Goal: Task Accomplishment & Management: Complete application form

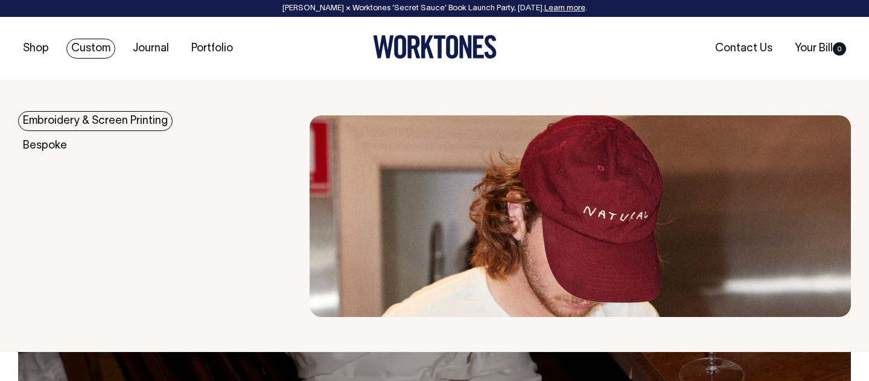
click at [98, 49] on link "Custom" at bounding box center [90, 49] width 49 height 20
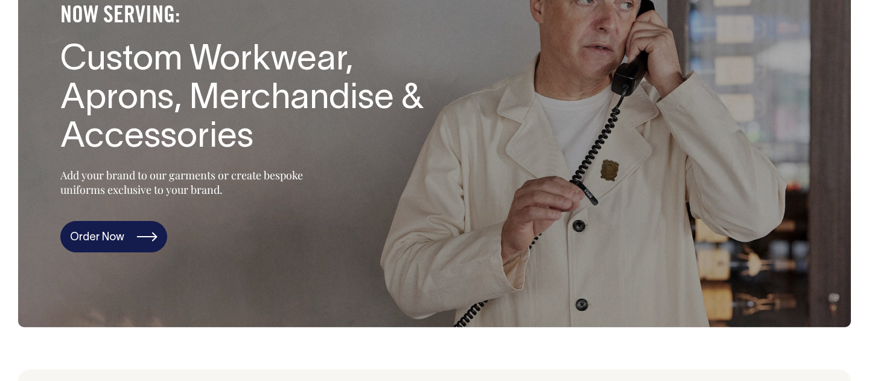
click at [159, 235] on link "Order Now" at bounding box center [113, 236] width 107 height 31
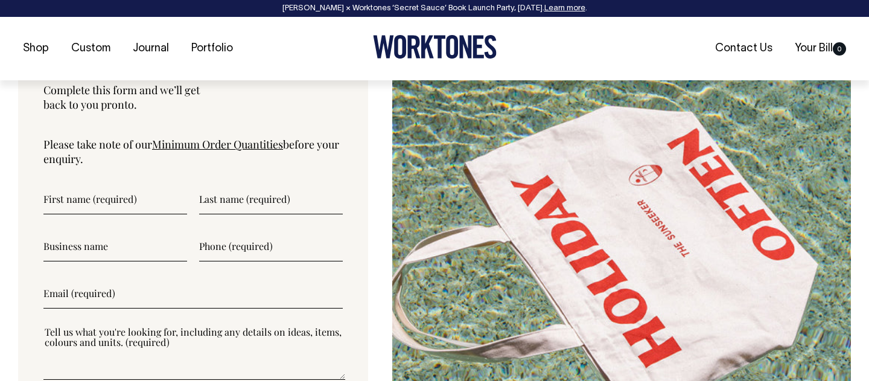
scroll to position [4007, 0]
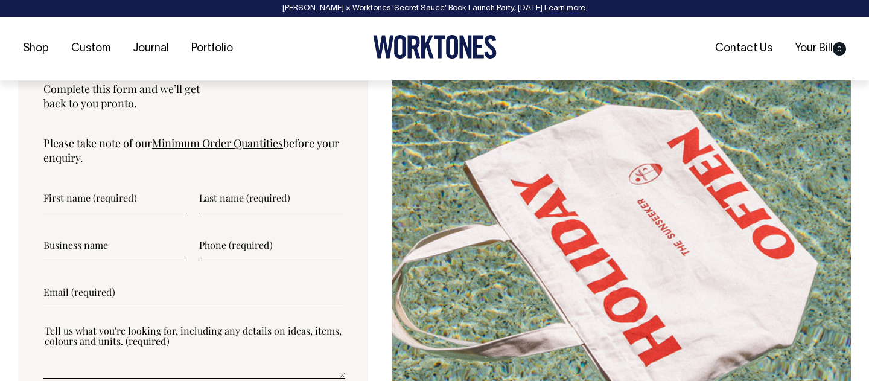
click at [105, 196] on input"] "text" at bounding box center [115, 198] width 144 height 30
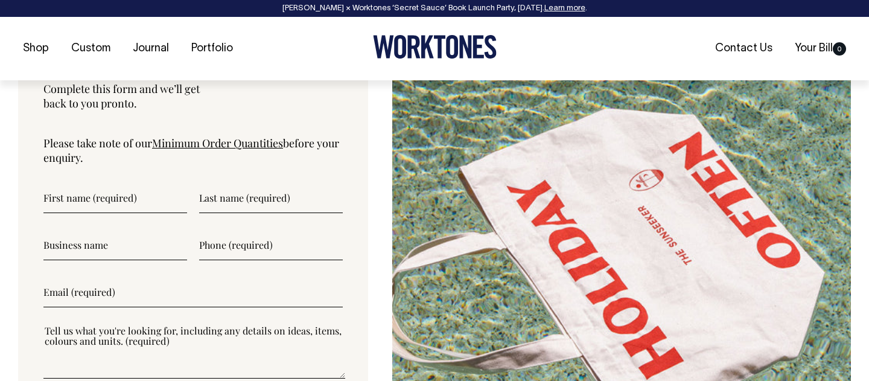
click at [111, 200] on input"] "text" at bounding box center [115, 198] width 144 height 30
type input"] "Kathryn"
type input"] "Evans"
type input"] "We Are Mindful"
type input"] "0406229867"
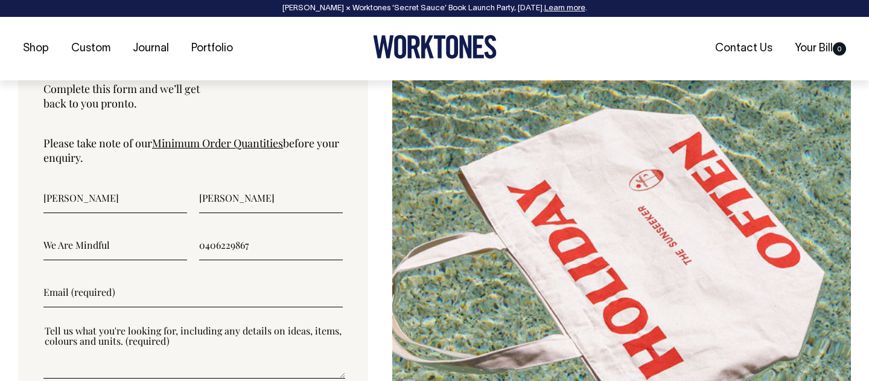
type input"] "hello@wearemindfulstore.com"
click at [225, 197] on input"] "Evans" at bounding box center [271, 198] width 144 height 30
click at [226, 196] on input"] "Evans" at bounding box center [271, 198] width 144 height 30
type input"] "Batty"
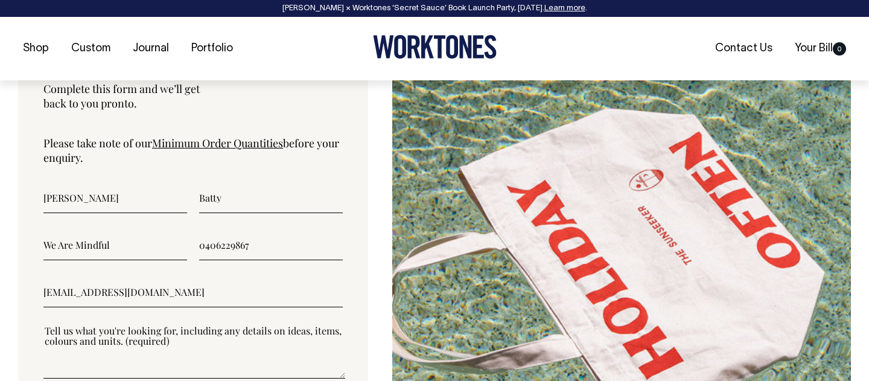
click at [28, 194] on div "Let's Talk Complete this form and we’ll get back to you pronto. Please take not…" at bounding box center [193, 247] width 350 height 504
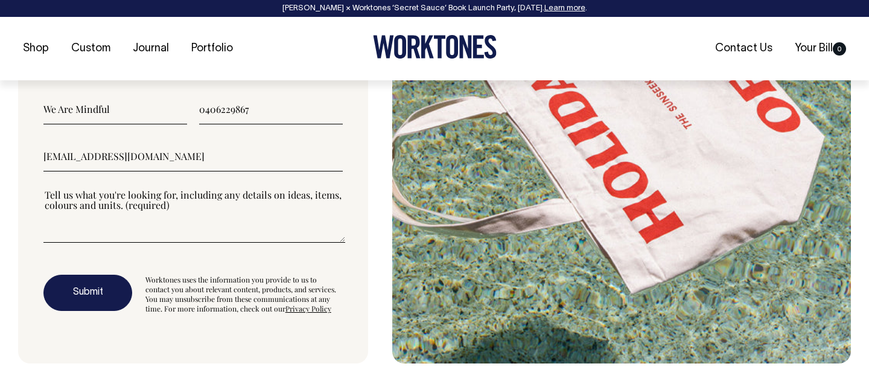
click at [80, 243] on textarea"] at bounding box center [194, 215] width 302 height 54
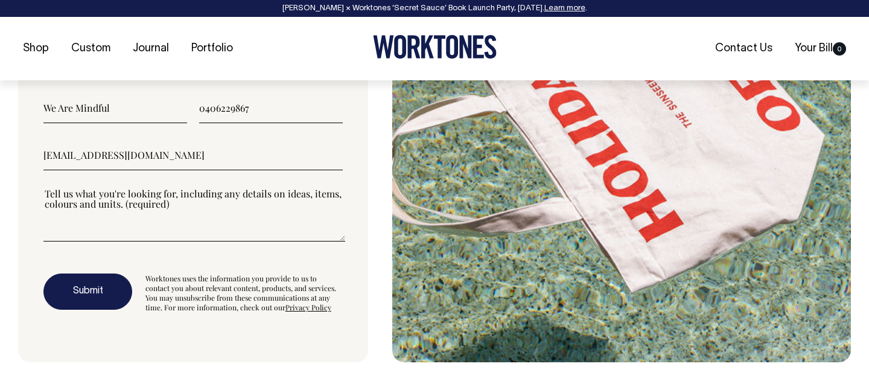
click at [65, 233] on textarea"] at bounding box center [194, 214] width 302 height 54
click at [48, 198] on textarea"] "Hats with embroidery" at bounding box center [194, 214] width 302 height 54
click at [156, 198] on textarea"] "Hats with embroidery" at bounding box center [194, 214] width 302 height 54
drag, startPoint x: 64, startPoint y: 100, endPoint x: 360, endPoint y: 19, distance: 307.0
click at [0, 0] on header "Rosheen Kaul × Worktones ‘Secret Sauce’ Book Launch Party, 10 September. Learn …" at bounding box center [434, 40] width 869 height 80
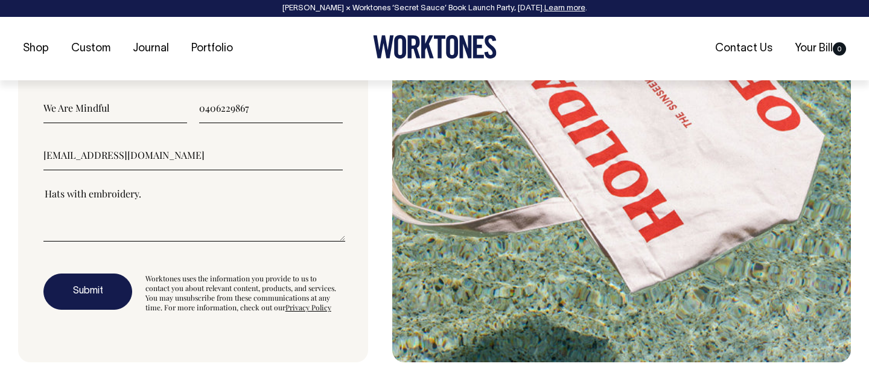
click at [71, 200] on textarea"] "Hats with embroidery." at bounding box center [194, 214] width 302 height 54
click at [70, 200] on textarea"] "Hats with embroidery." at bounding box center [194, 214] width 302 height 54
click at [115, 197] on textarea"] "Blank Dad Cap 2x colours" at bounding box center [194, 214] width 302 height 54
click at [173, 198] on textarea"] "Blank Dad Cap 3x colours" at bounding box center [194, 214] width 302 height 54
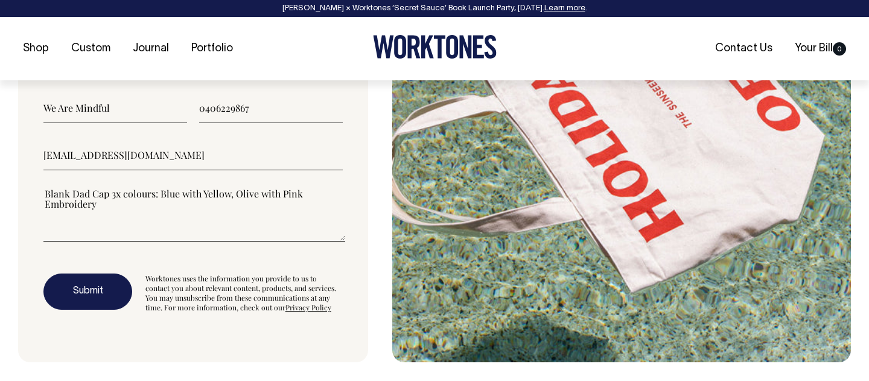
drag, startPoint x: 49, startPoint y: 210, endPoint x: 107, endPoint y: 209, distance: 58.5
click at [107, 210] on textarea"] "Blank Dad Cap 3x colours: Blue with Yellow, Olive with Pink Embroidery" at bounding box center [194, 214] width 302 height 54
click at [226, 199] on textarea"] "Blank Dad Cap 3x colours: Blue with Yellow, Olive with Pink Embroidery" at bounding box center [194, 214] width 302 height 54
click at [230, 200] on textarea"] "Blank Dad Cap 3x colours: Blue with Yellow, Olive with Pink Embroidery" at bounding box center [194, 214] width 302 height 54
paste textarea"] "Embroidery"
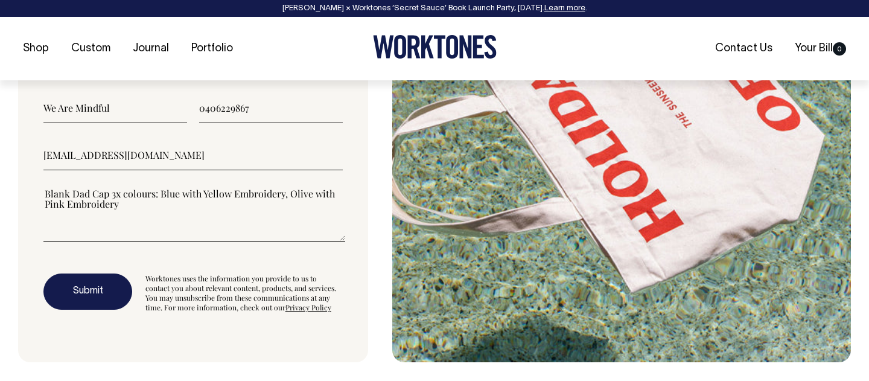
click at [156, 210] on textarea"] "Blank Dad Cap 3x colours: Blue with Yellow Embroidery, Olive with Pink Embroide…" at bounding box center [194, 214] width 302 height 54
paste textarea"] "Embroidery"
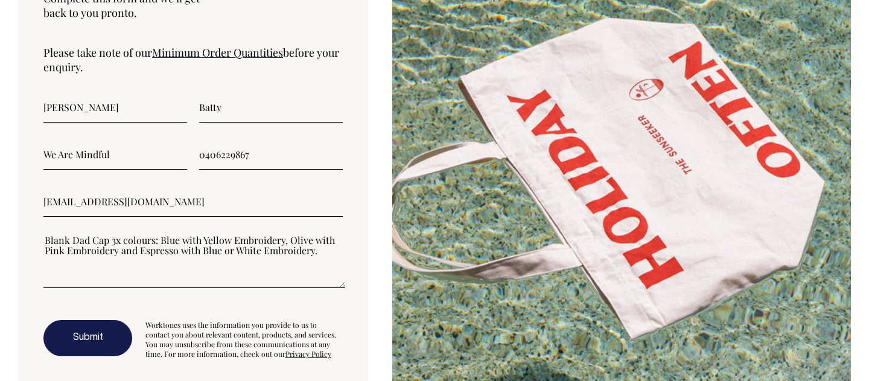
scroll to position [4097, 0]
click at [261, 57] on link "Minimum Order Quantities" at bounding box center [217, 52] width 131 height 14
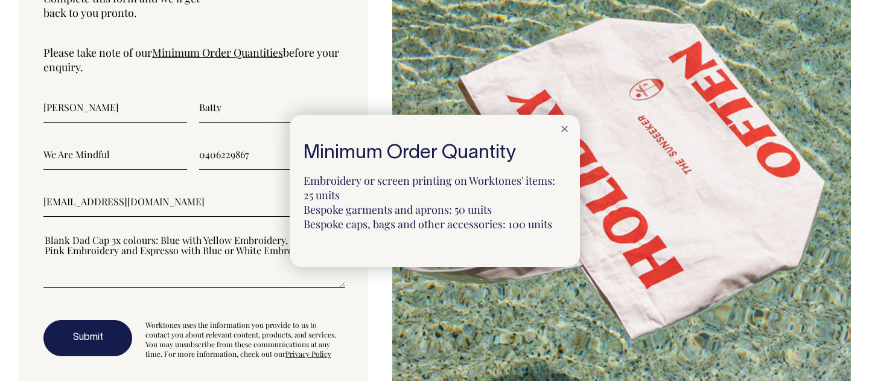
click at [322, 31] on div at bounding box center [434, 190] width 869 height 381
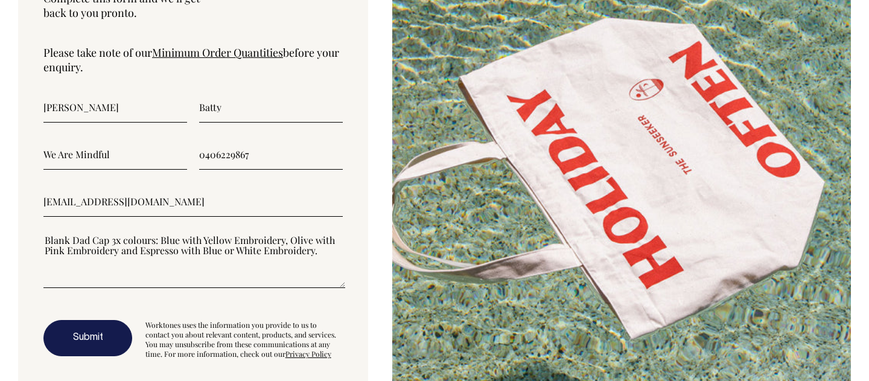
click at [53, 273] on textarea"] "Blank Dad Cap 3x colours: Blue with Yellow Embroidery, Olive with Pink Embroide…" at bounding box center [194, 261] width 302 height 54
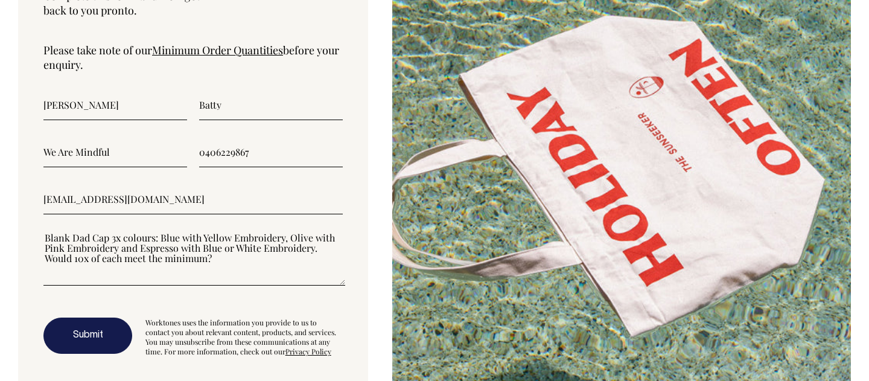
scroll to position [4100, 0]
drag, startPoint x: 228, startPoint y: 274, endPoint x: 215, endPoint y: 263, distance: 16.7
click at [214, 263] on textarea"] "Blank Dad Cap 3x colours: Blue with Yellow Embroidery, Olive with Pink Embroide…" at bounding box center [194, 258] width 302 height 54
paste textarea"] "Embroidery"
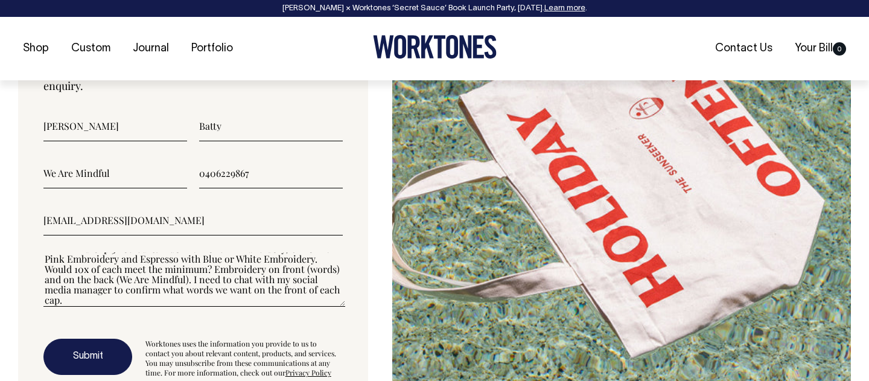
scroll to position [4079, 0]
click at [185, 282] on textarea"] "Blank Dad Cap 3x colours: Blue with Yellow Embroidery, Olive with Pink Embroide…" at bounding box center [194, 279] width 302 height 54
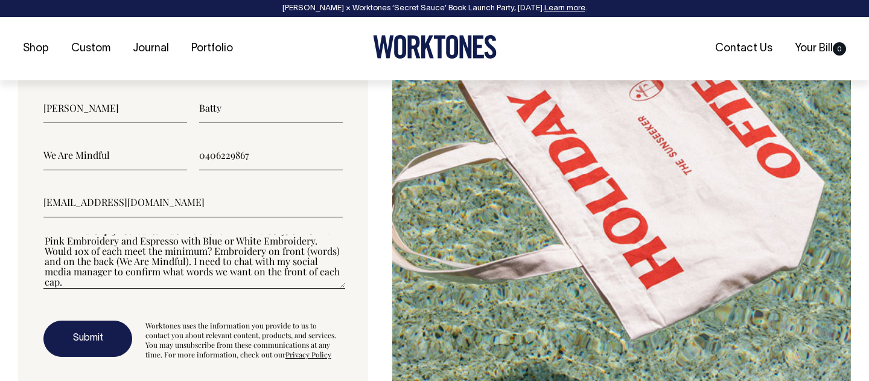
scroll to position [4097, 0]
click at [112, 266] on textarea"] "Blank Dad Cap 3x colours: Blue with Yellow Embroidery, Olive with Pink Embroide…" at bounding box center [194, 261] width 302 height 54
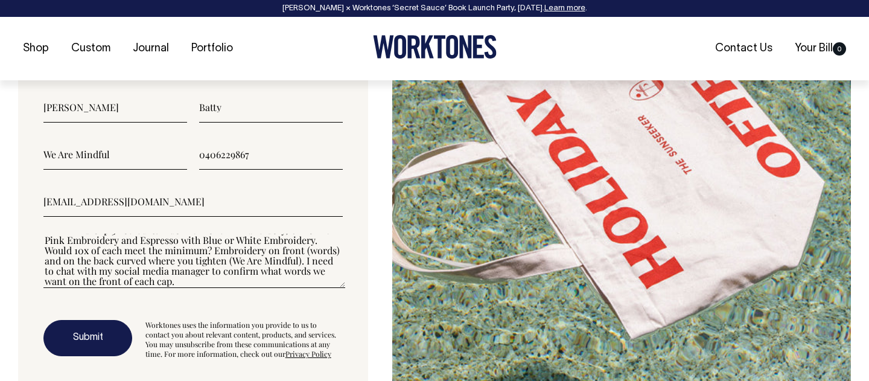
click at [105, 264] on textarea"] "Blank Dad Cap 3x colours: Blue with Yellow Embroidery, Olive with Pink Embroide…" at bounding box center [194, 261] width 302 height 54
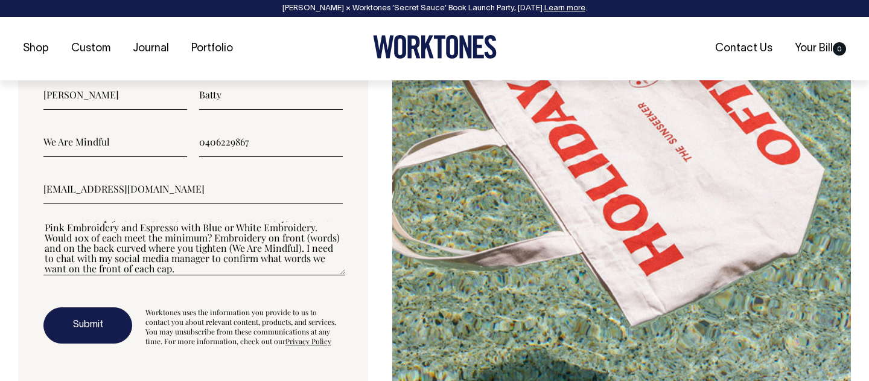
scroll to position [4111, 0]
type textarea"] "Blank Dad Cap 3x colours: Blue with Yellow Embroidery, Olive with Pink Embroide…"
click at [111, 329] on button "Submit" at bounding box center [87, 325] width 89 height 36
click at [257, 148] on input"] "0406229867" at bounding box center [271, 141] width 144 height 30
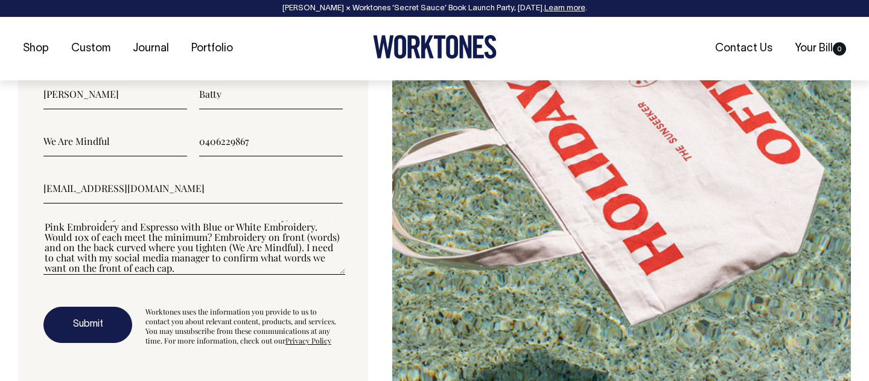
click at [257, 148] on input"] "0406229867" at bounding box center [271, 141] width 144 height 30
click at [237, 168] on form "Kathryn Batty We Are Mindful 0406229867 hello@wearemindfulstore.com Blank Dad C…" at bounding box center [192, 212] width 299 height 266
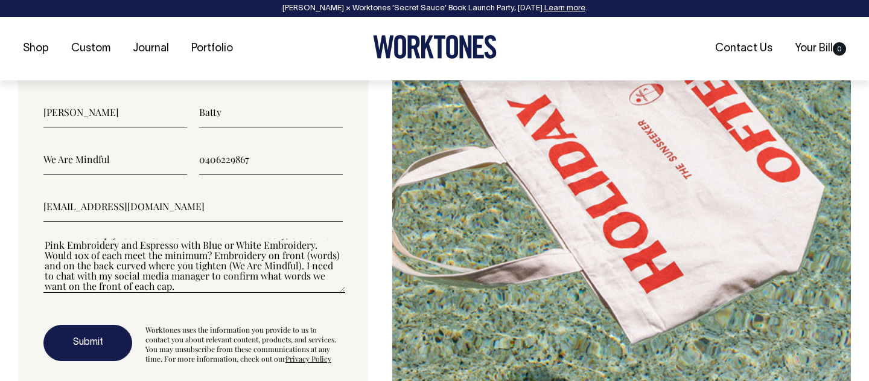
drag, startPoint x: 258, startPoint y: 176, endPoint x: 162, endPoint y: 171, distance: 96.1
click at [162, 171] on div "We Are Mindful 0406229867" at bounding box center [192, 159] width 299 height 30
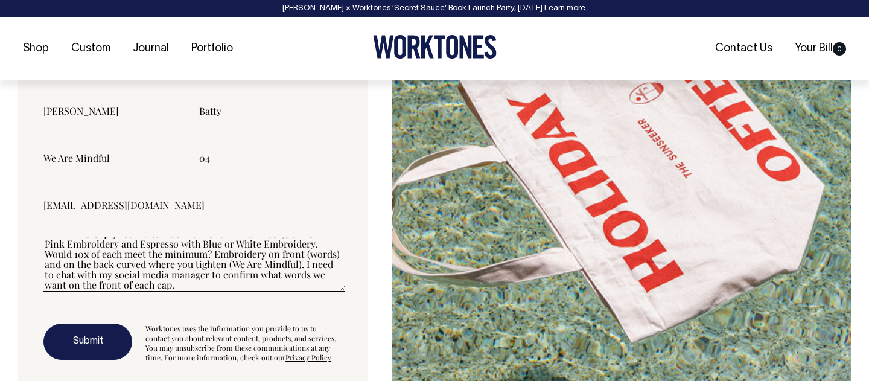
type input"] "0"
type input"] "0406229867"
click at [113, 340] on button "Submit" at bounding box center [87, 341] width 89 height 36
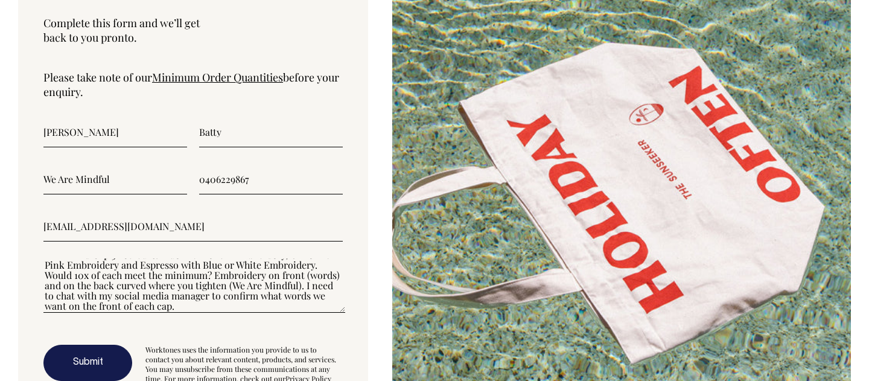
scroll to position [0, 0]
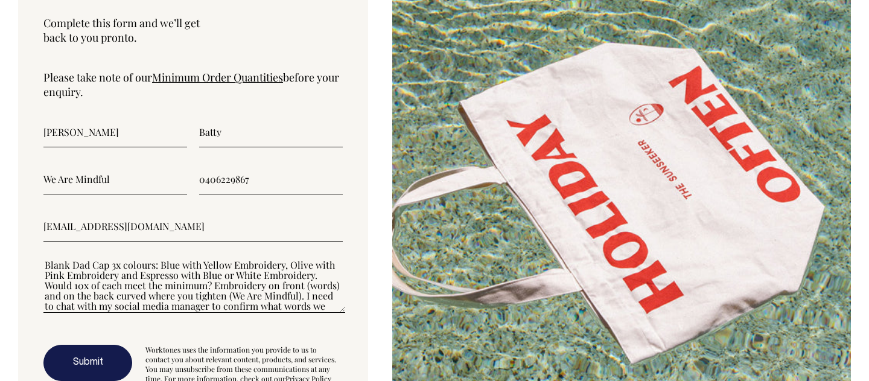
drag, startPoint x: 159, startPoint y: 308, endPoint x: 36, endPoint y: 241, distance: 140.4
click at [36, 241] on div "Let's Talk Complete this form and we’ll get back to you pronto. Please take not…" at bounding box center [193, 181] width 350 height 504
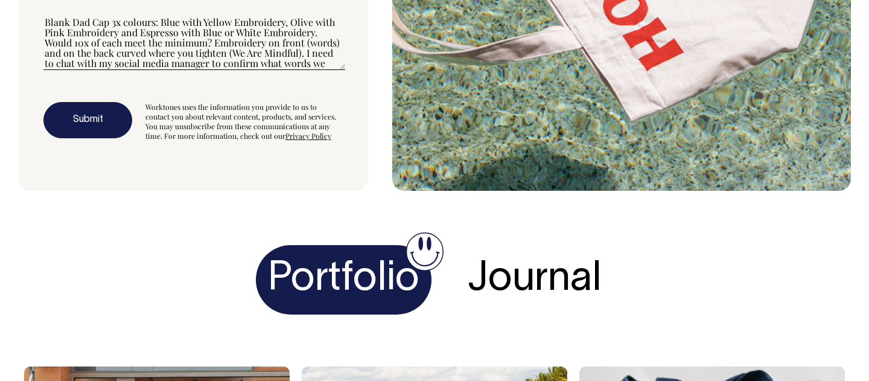
scroll to position [4304, 0]
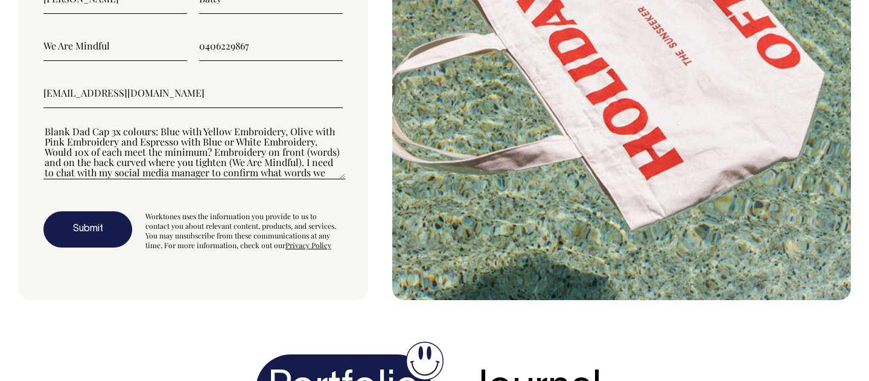
click at [77, 219] on button "Submit" at bounding box center [87, 229] width 89 height 36
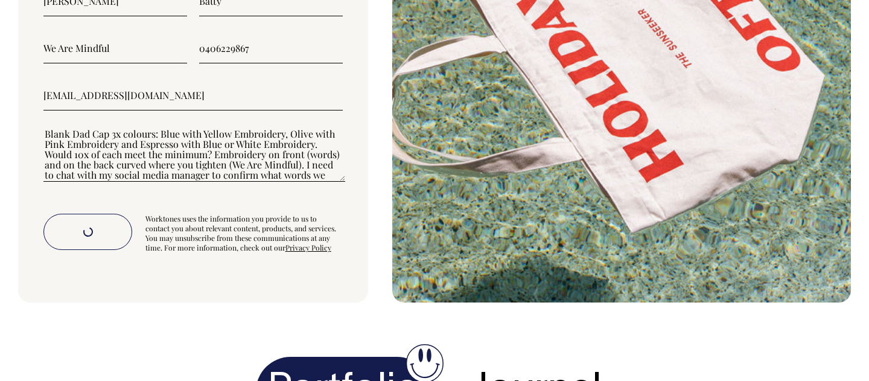
scroll to position [4204, 0]
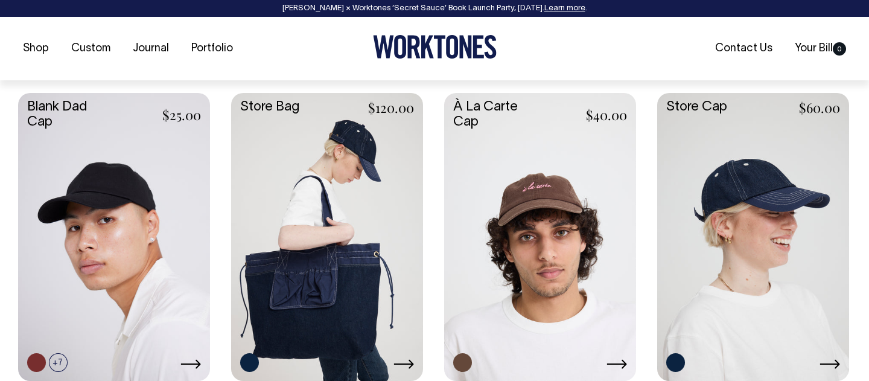
scroll to position [508, 0]
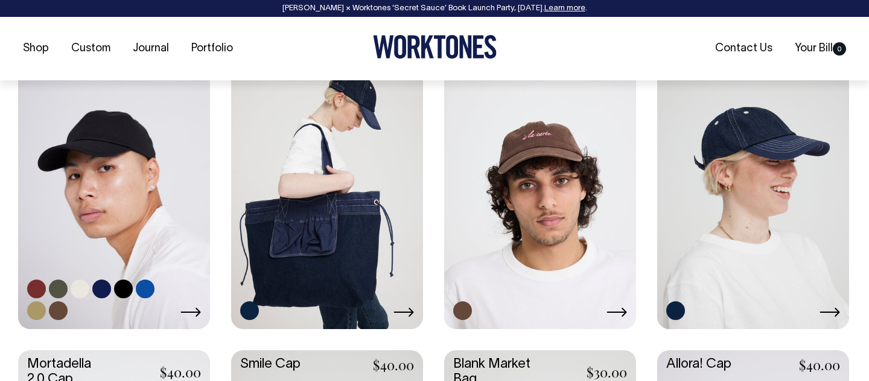
click at [157, 179] on link at bounding box center [114, 183] width 192 height 285
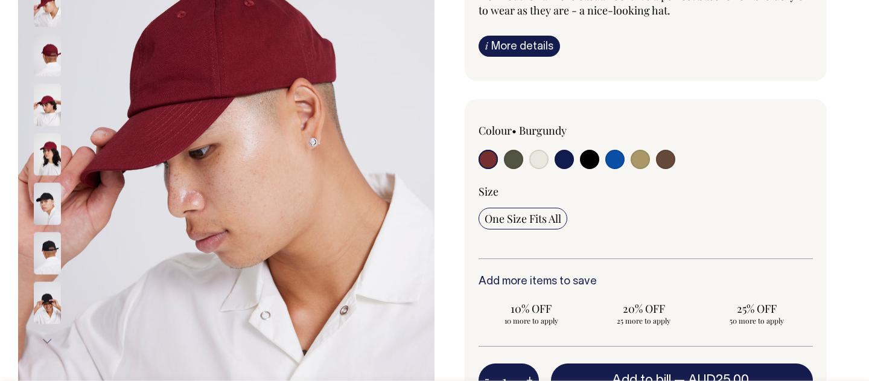
click at [508, 170] on label at bounding box center [513, 161] width 19 height 22
click at [508, 169] on input "radio" at bounding box center [513, 159] width 19 height 19
radio input "true"
select select "Olive"
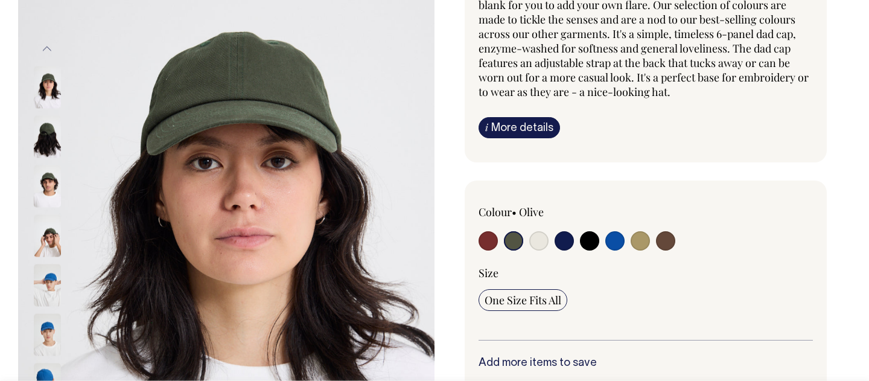
scroll to position [157, 0]
click at [614, 244] on input "radio" at bounding box center [614, 240] width 19 height 19
radio input "true"
select select "Worker Blue"
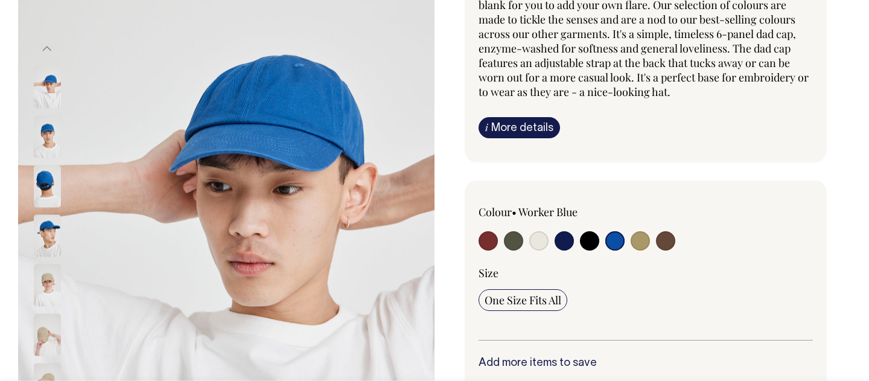
click at [672, 240] on input "radio" at bounding box center [665, 240] width 19 height 19
radio input "true"
select select "Espresso"
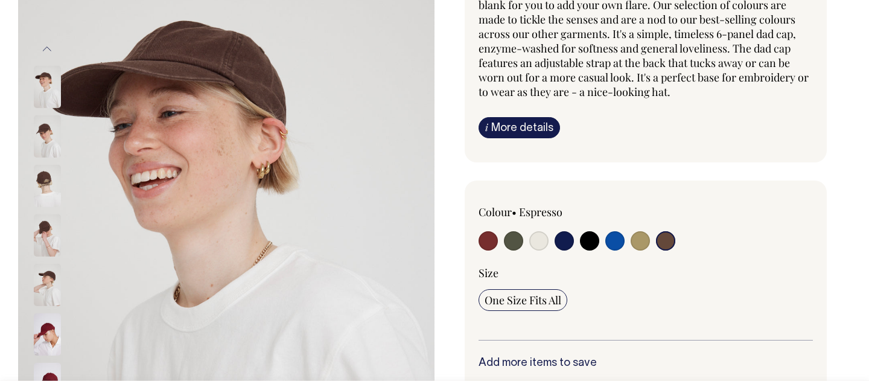
click at [519, 240] on input "radio" at bounding box center [513, 240] width 19 height 19
radio input "true"
select select "Olive"
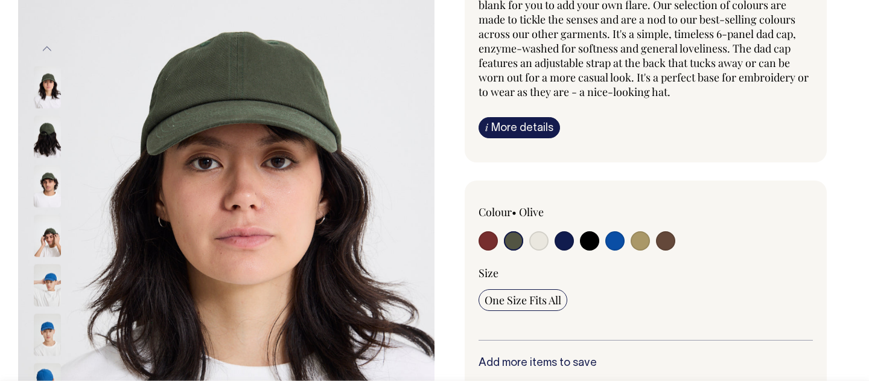
click at [609, 240] on input "radio" at bounding box center [614, 240] width 19 height 19
radio input "true"
select select "Worker Blue"
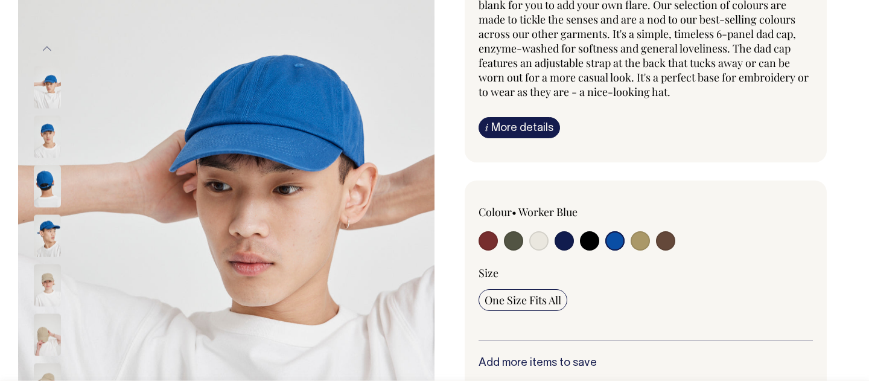
click at [517, 242] on input "radio" at bounding box center [513, 240] width 19 height 19
radio input "true"
select select "Olive"
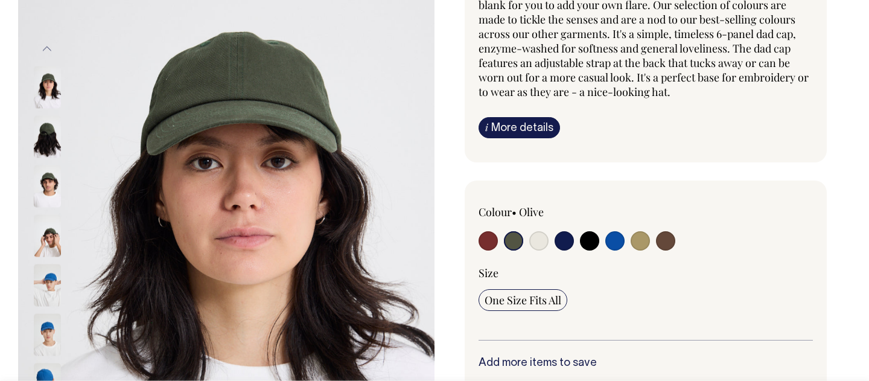
click at [667, 246] on input "radio" at bounding box center [665, 240] width 19 height 19
radio input "true"
select select "Espresso"
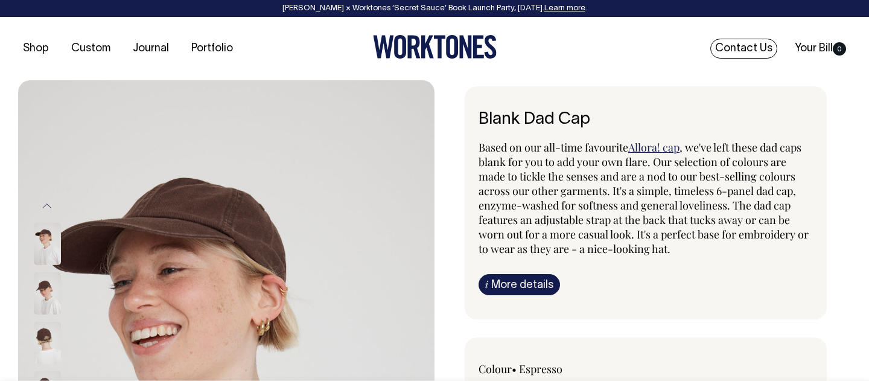
click at [723, 49] on link "Contact Us" at bounding box center [743, 49] width 67 height 20
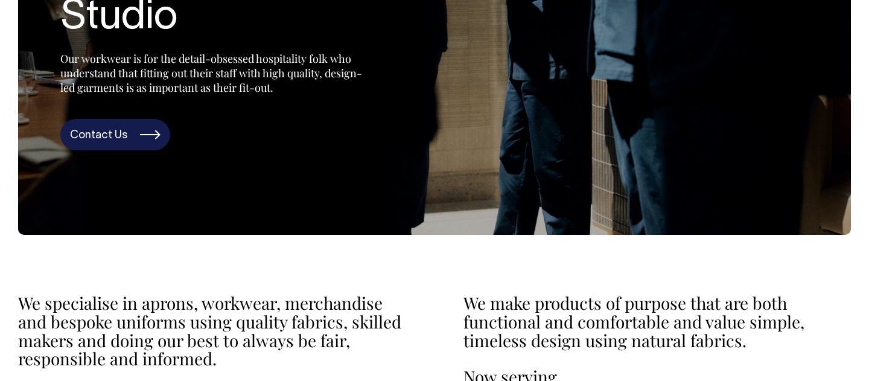
click at [125, 145] on link "Contact Us" at bounding box center [115, 134] width 110 height 31
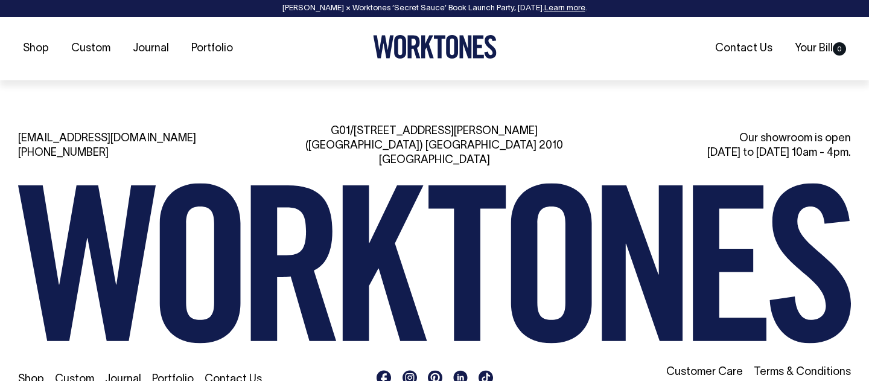
scroll to position [2774, 0]
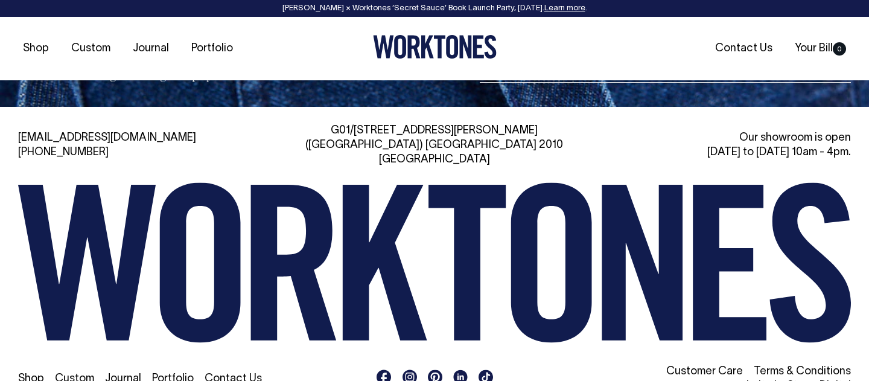
click at [12, 124] on div "[EMAIL_ADDRESS][DOMAIN_NAME] [PHONE_NUMBER] [STREET_ADDRESS][PERSON_NAME] Our s…" at bounding box center [434, 259] width 869 height 270
drag, startPoint x: 27, startPoint y: 113, endPoint x: 118, endPoint y: 113, distance: 91.1
click at [118, 124] on div "[EMAIL_ADDRESS][DOMAIN_NAME] [PHONE_NUMBER] [STREET_ADDRESS][PERSON_NAME] Our s…" at bounding box center [434, 259] width 869 height 270
copy link "[EMAIL_ADDRESS][DOMAIN_NAME]"
